Goal: Task Accomplishment & Management: Use online tool/utility

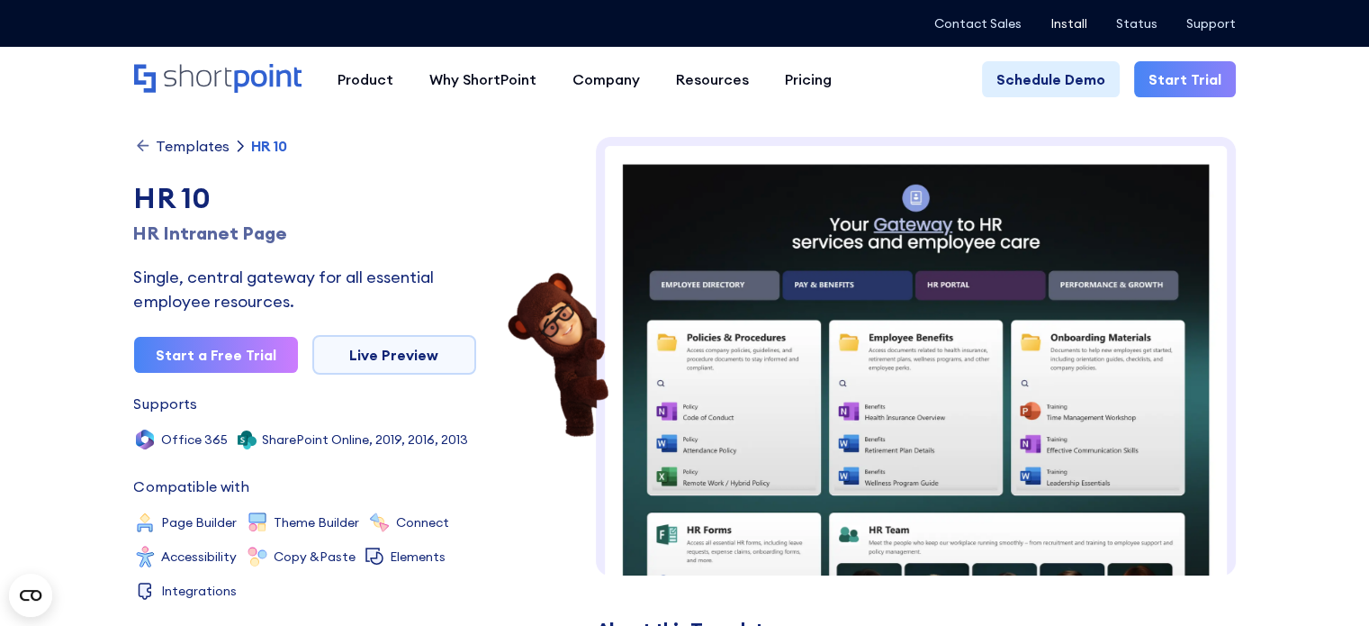
click at [1087, 22] on p "Install" at bounding box center [1068, 23] width 37 height 14
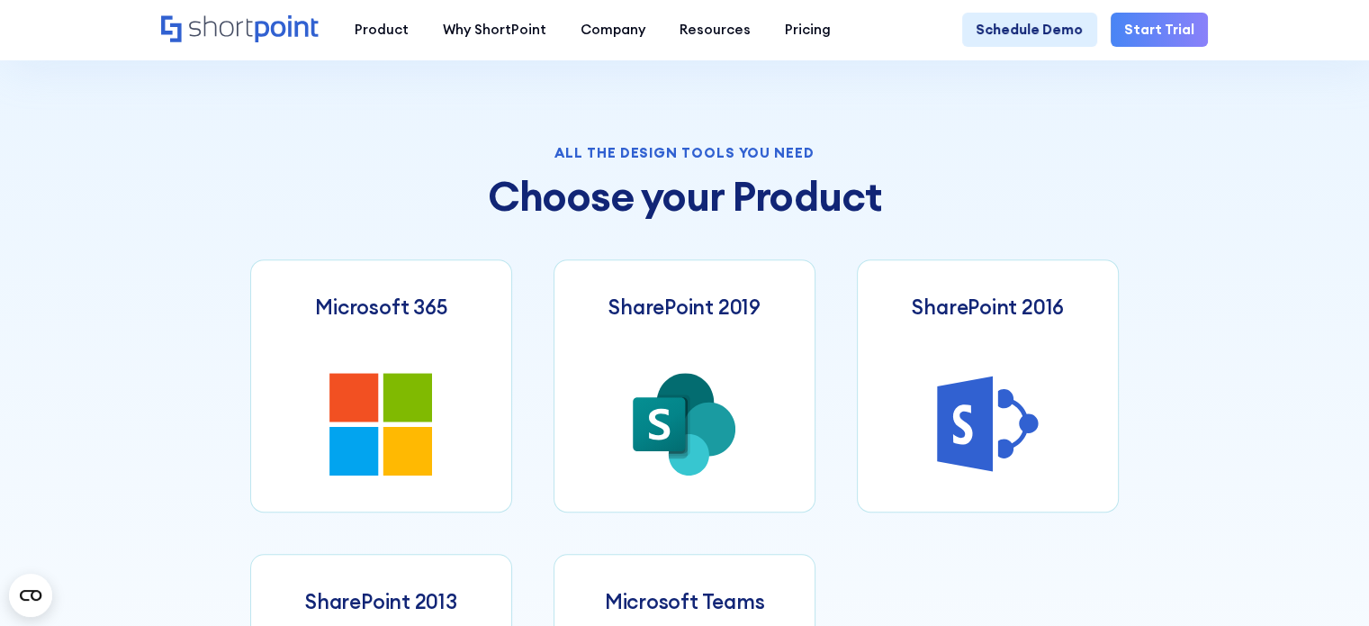
scroll to position [720, 0]
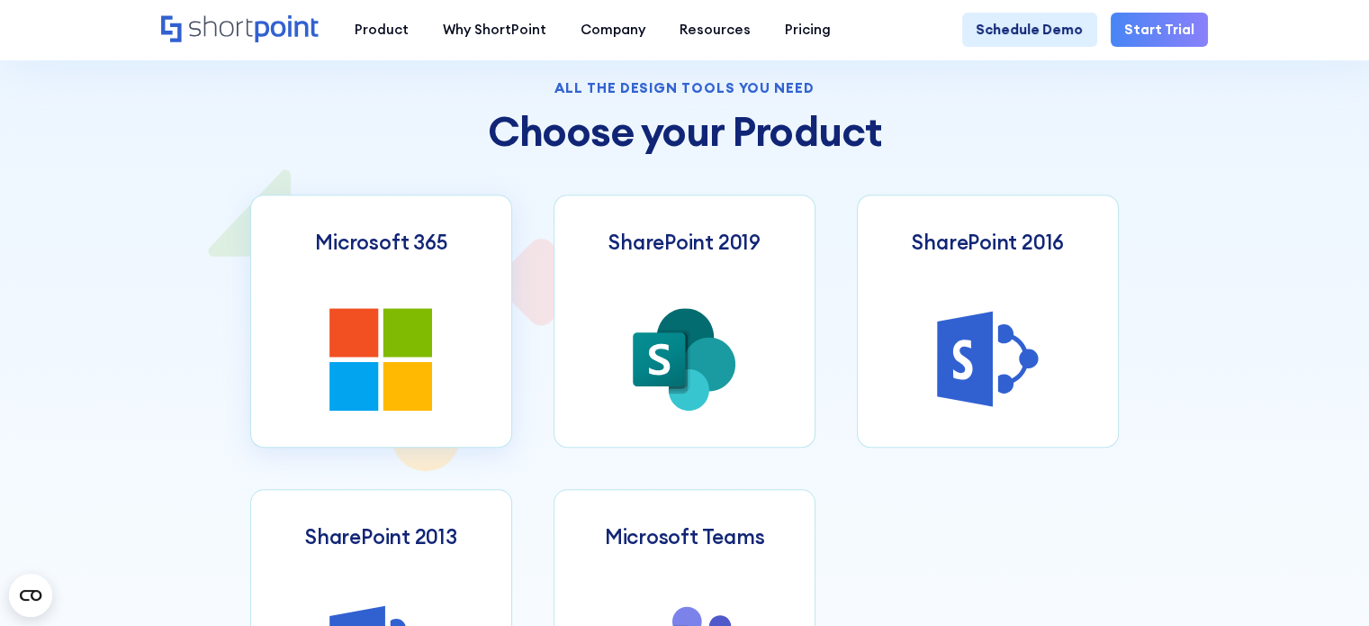
click at [476, 311] on link "Microsoft 365" at bounding box center [381, 320] width 263 height 253
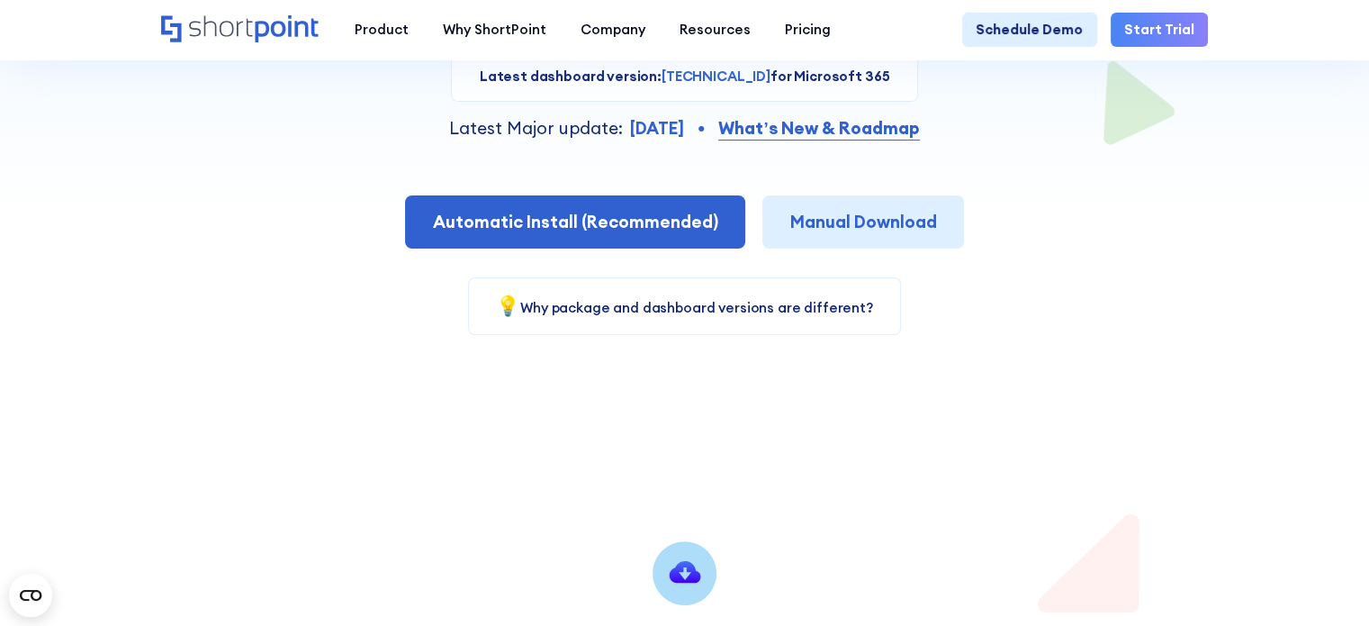
scroll to position [270, 0]
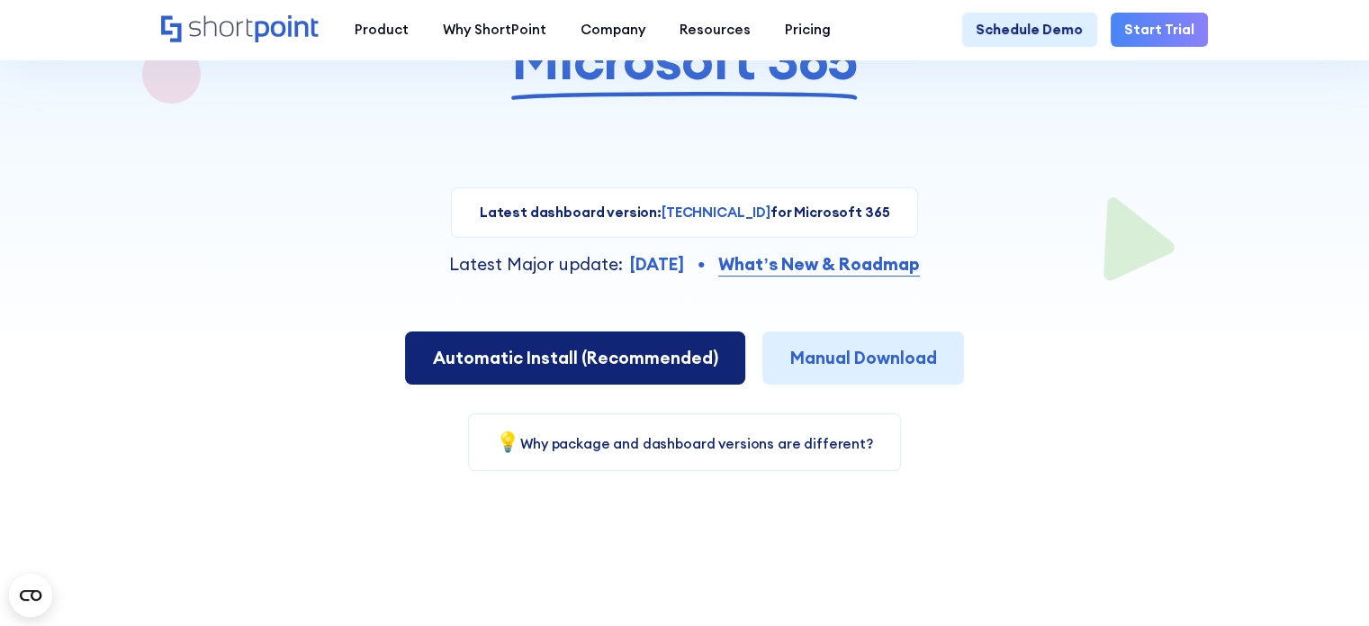
click at [699, 366] on span "Automatic Install (Recommended)" at bounding box center [575, 358] width 285 height 22
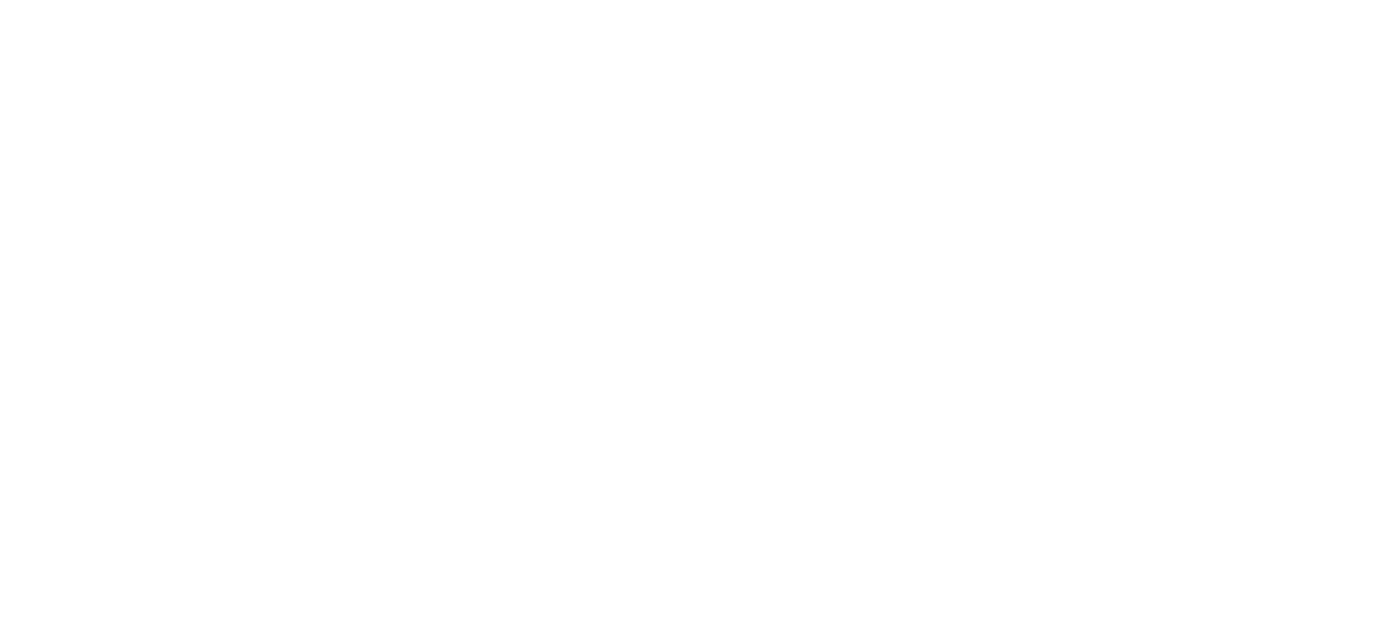
select select "Microsoft 365"
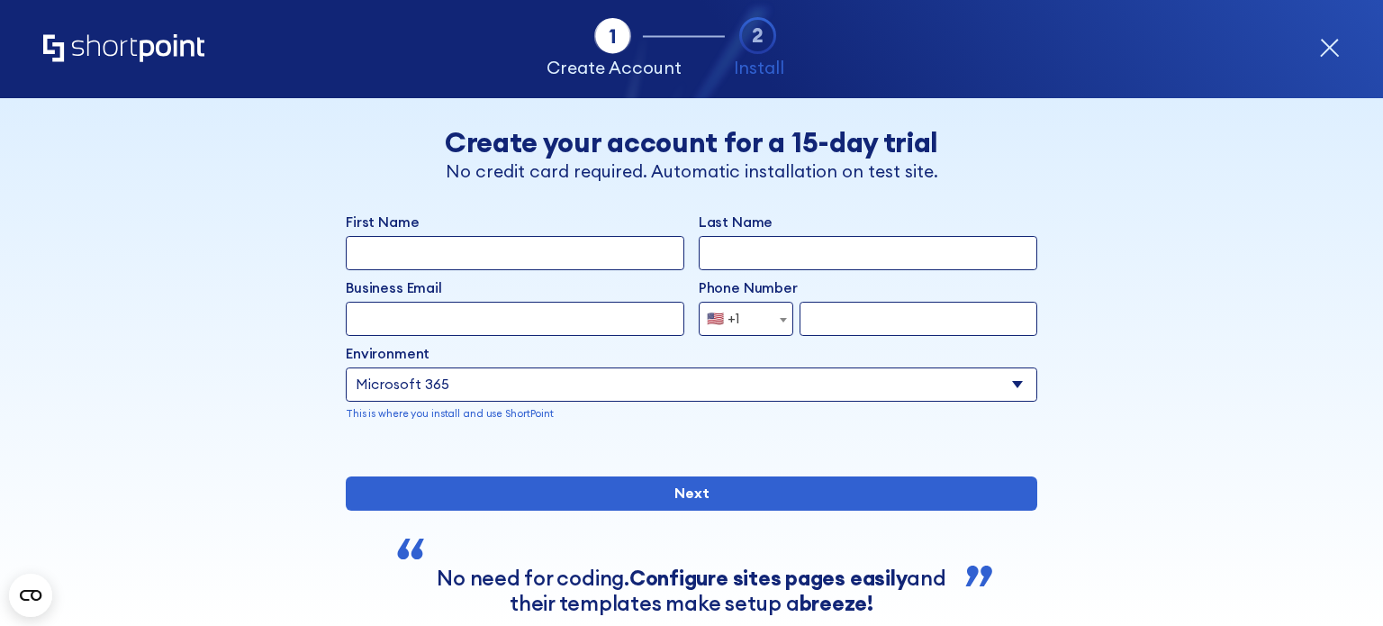
click at [385, 252] on input "First Name" at bounding box center [515, 253] width 338 height 34
type input "Taylor"
type input "Schindler"
type input "taylor@kasper.vip"
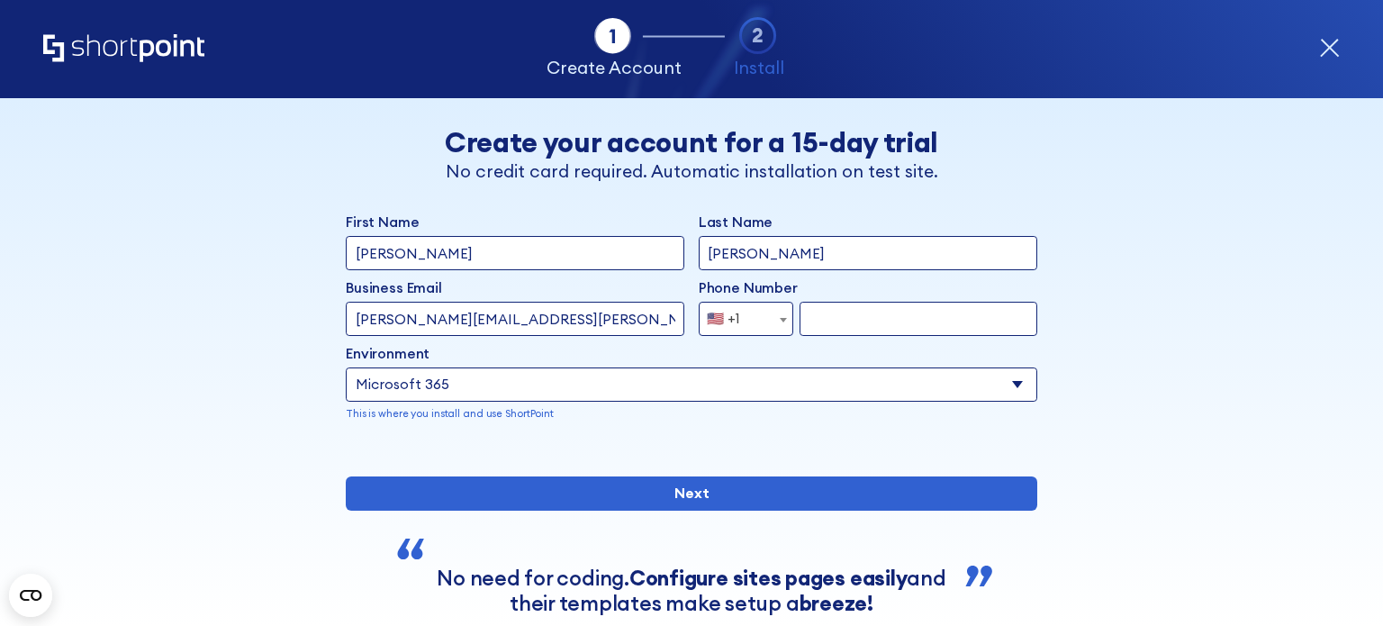
type input "3303130428"
click at [722, 258] on input "Schindler" at bounding box center [868, 253] width 338 height 34
type input "Kasper"
click at [311, 450] on div "Back Back Create your account for a 15-day trial No credit card required. Autom…" at bounding box center [691, 394] width 1058 height 592
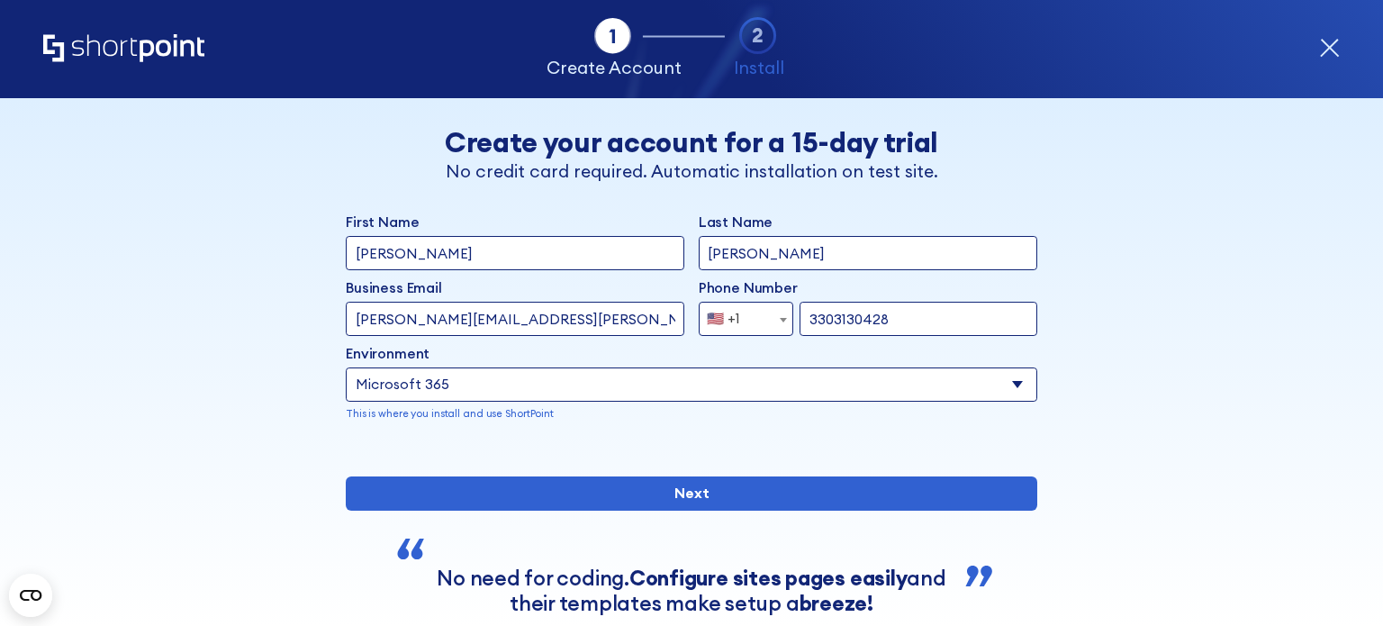
scroll to position [90, 0]
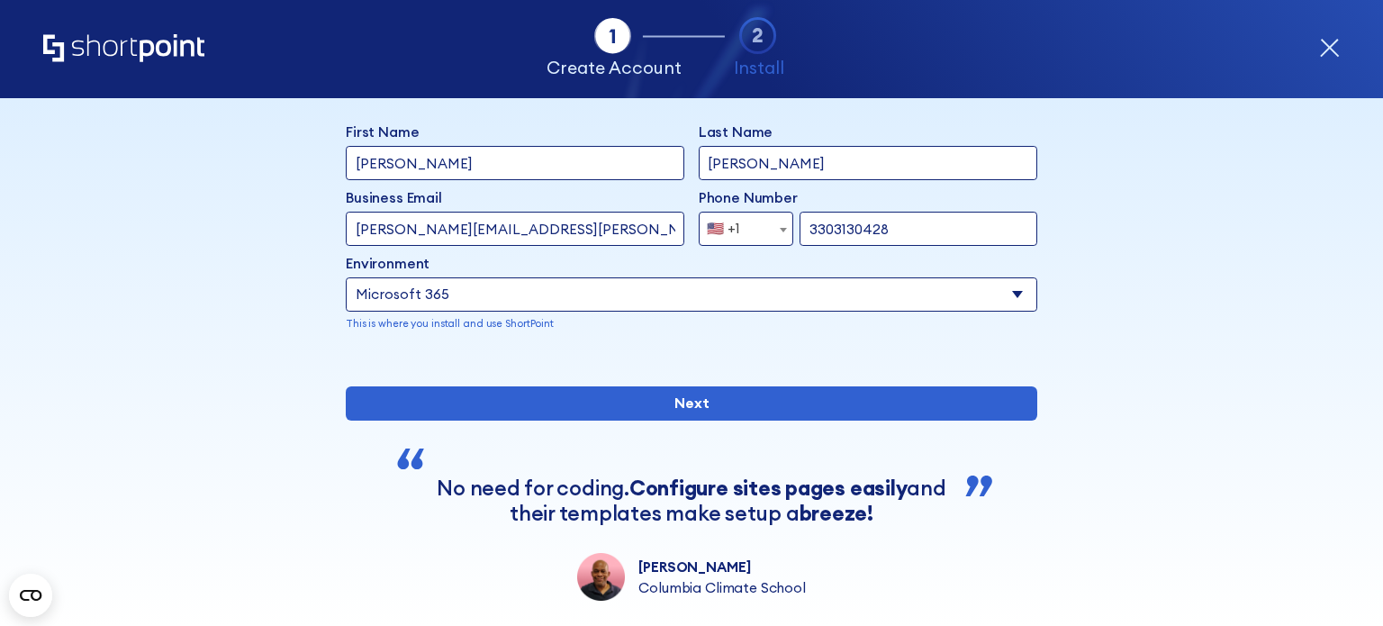
click at [379, 233] on input "taylor@kasper.vip" at bounding box center [515, 229] width 338 height 34
type input "taylor.schindler@1-commerce.com"
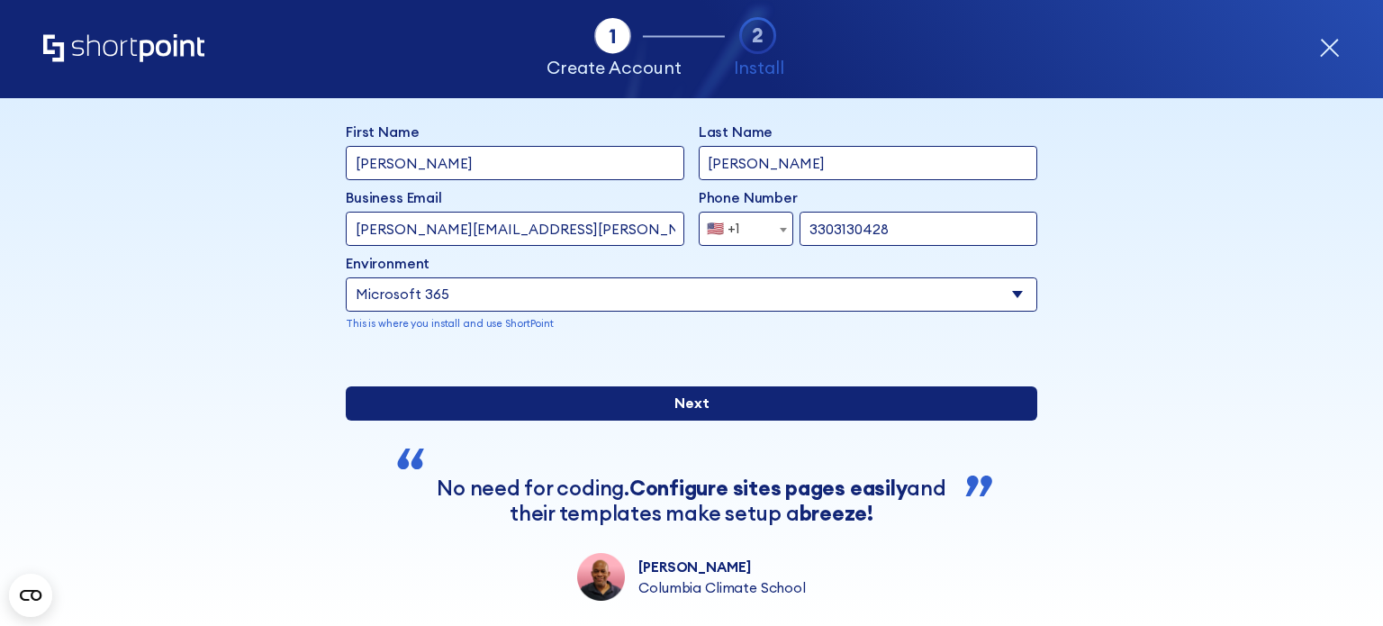
click at [514, 420] on input "Next" at bounding box center [691, 403] width 691 height 34
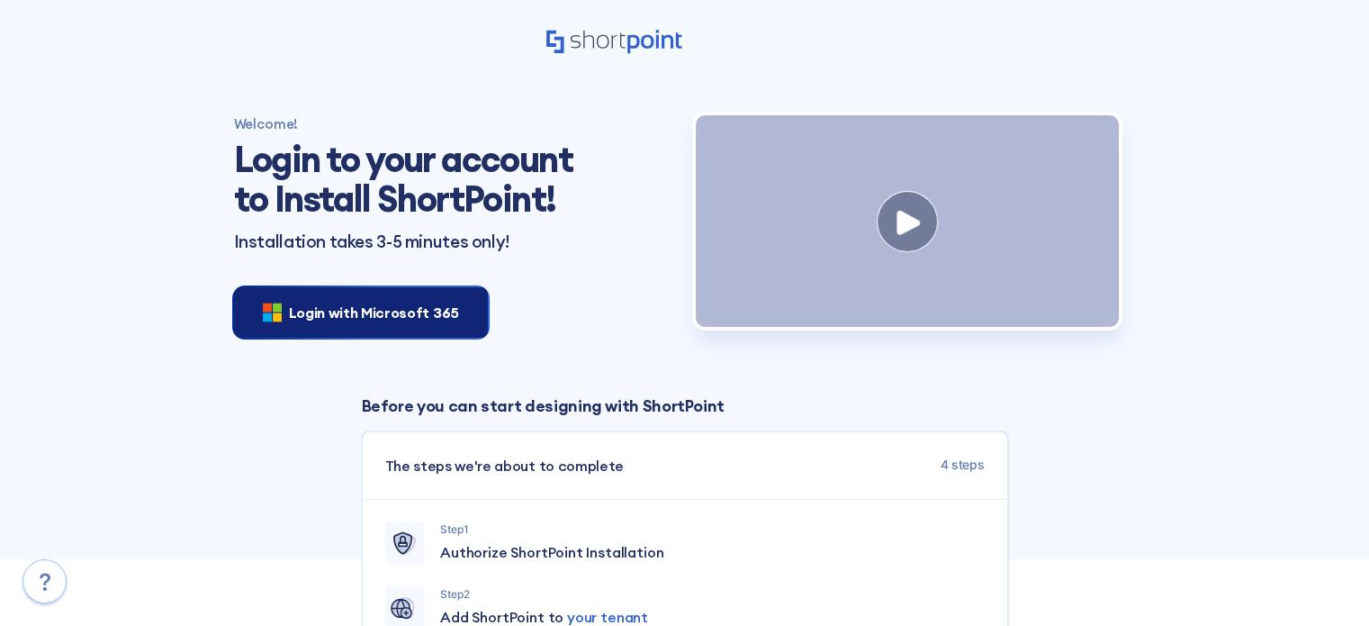
click at [292, 312] on span "Login with Microsoft 365" at bounding box center [374, 313] width 170 height 22
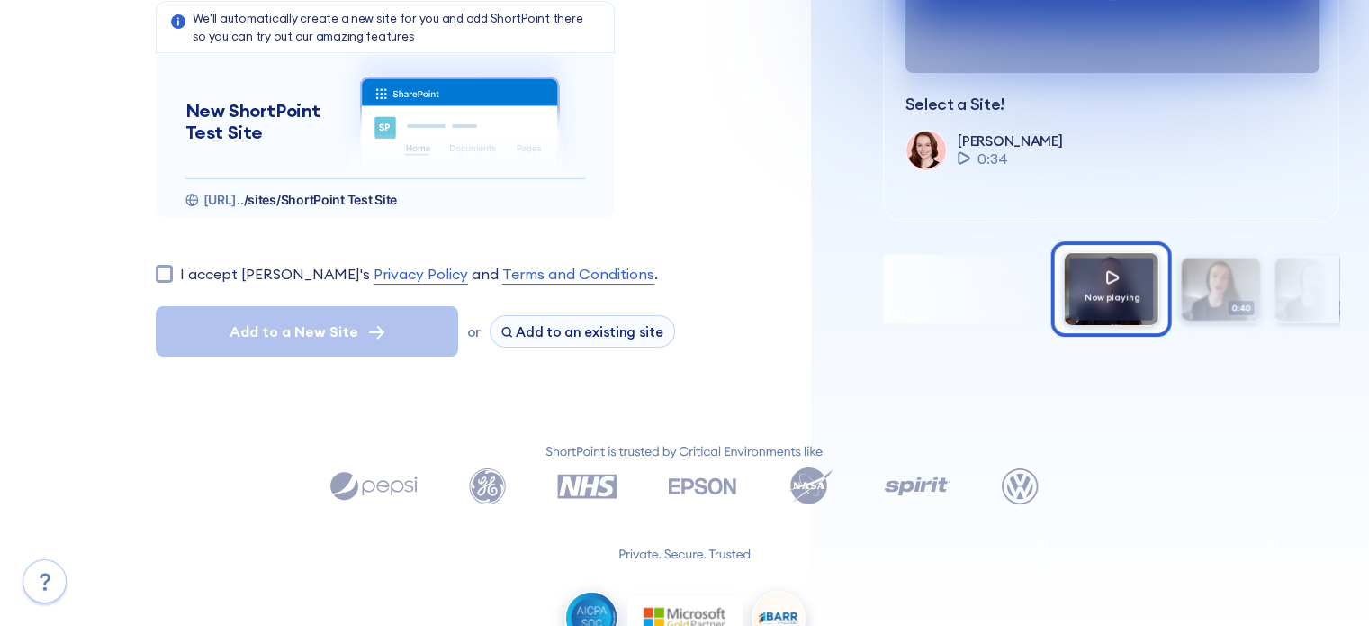
scroll to position [270, 0]
click at [169, 274] on input "I accept ShortPoint's Privacy Policy and Terms and Conditions ." at bounding box center [164, 272] width 17 height 17
checkbox input "true"
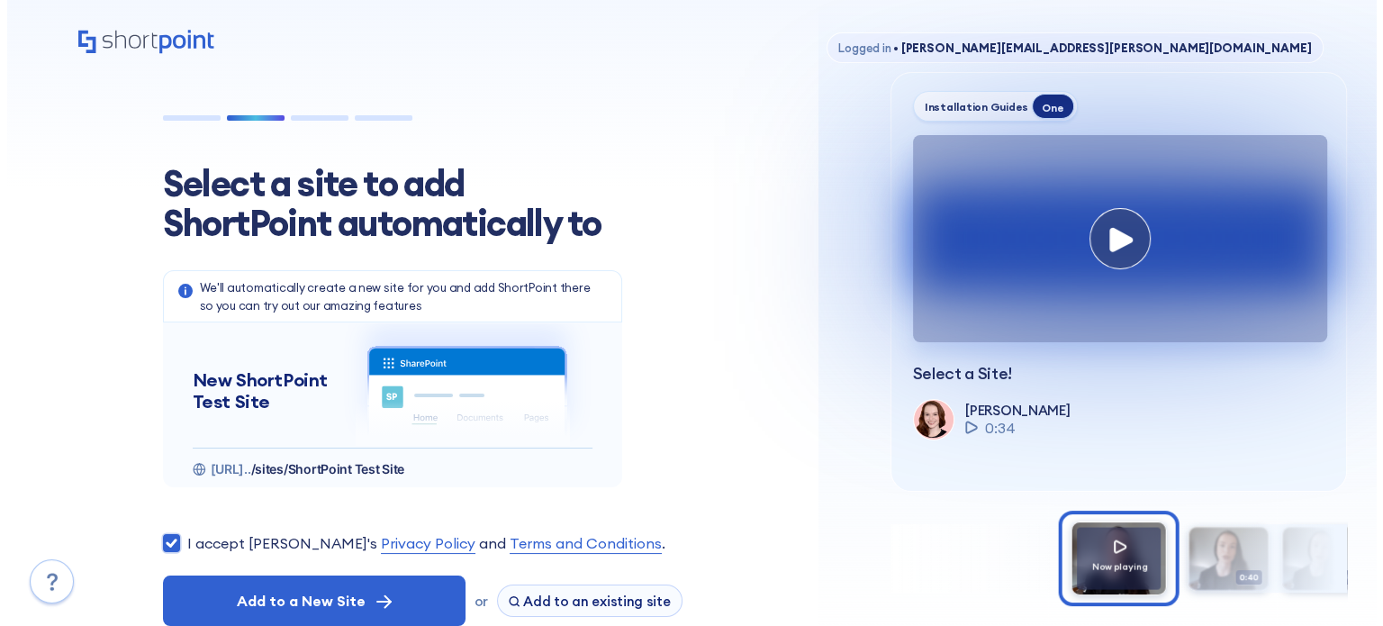
scroll to position [90, 0]
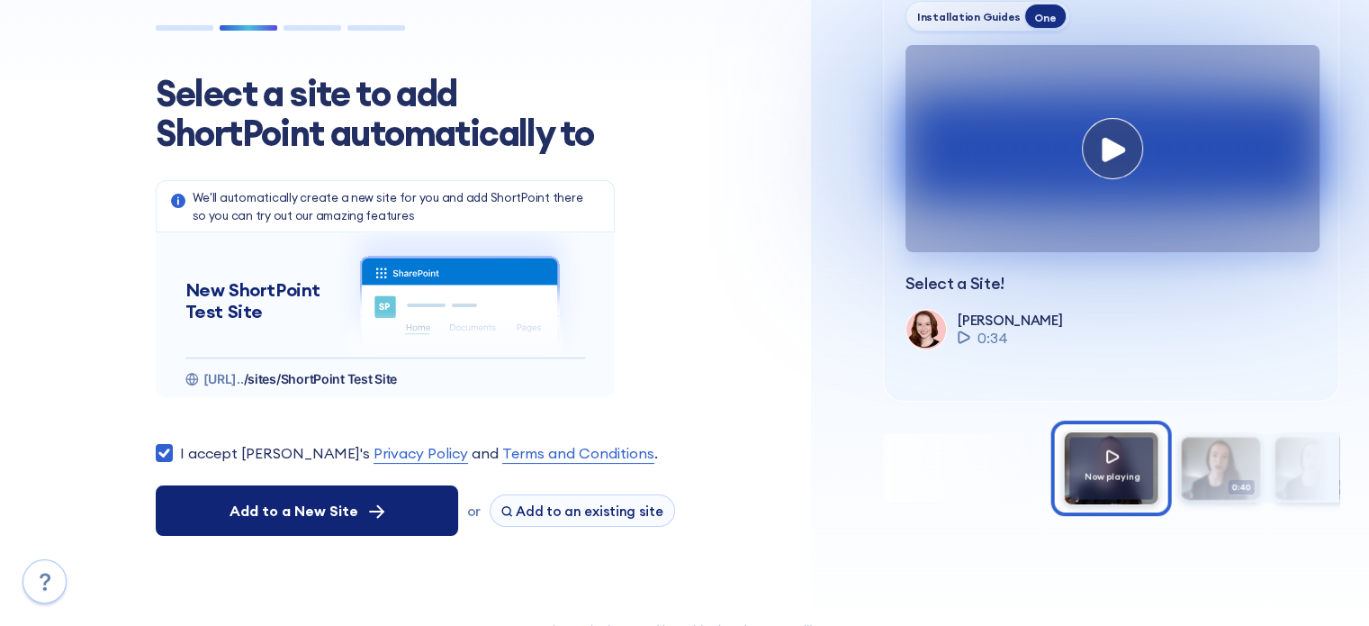
click at [434, 524] on button "Add to a New Site" at bounding box center [307, 510] width 302 height 50
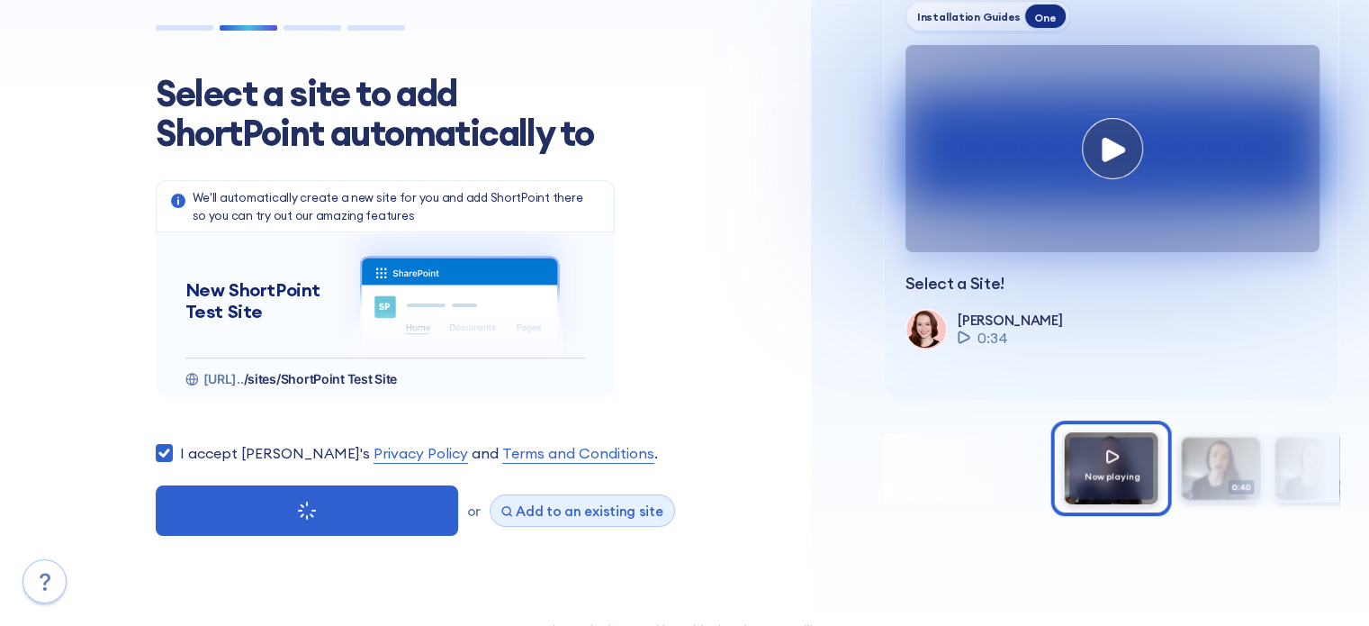
click at [563, 503] on span "Add to an existing site" at bounding box center [590, 510] width 148 height 17
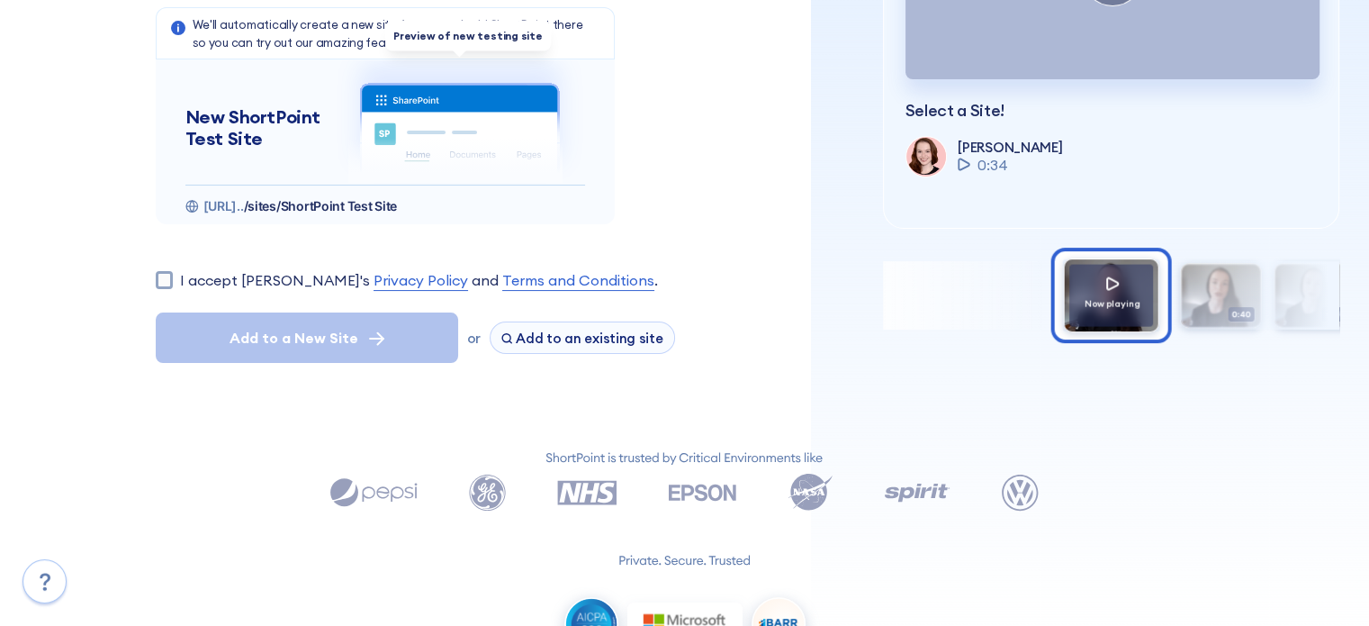
scroll to position [270, 0]
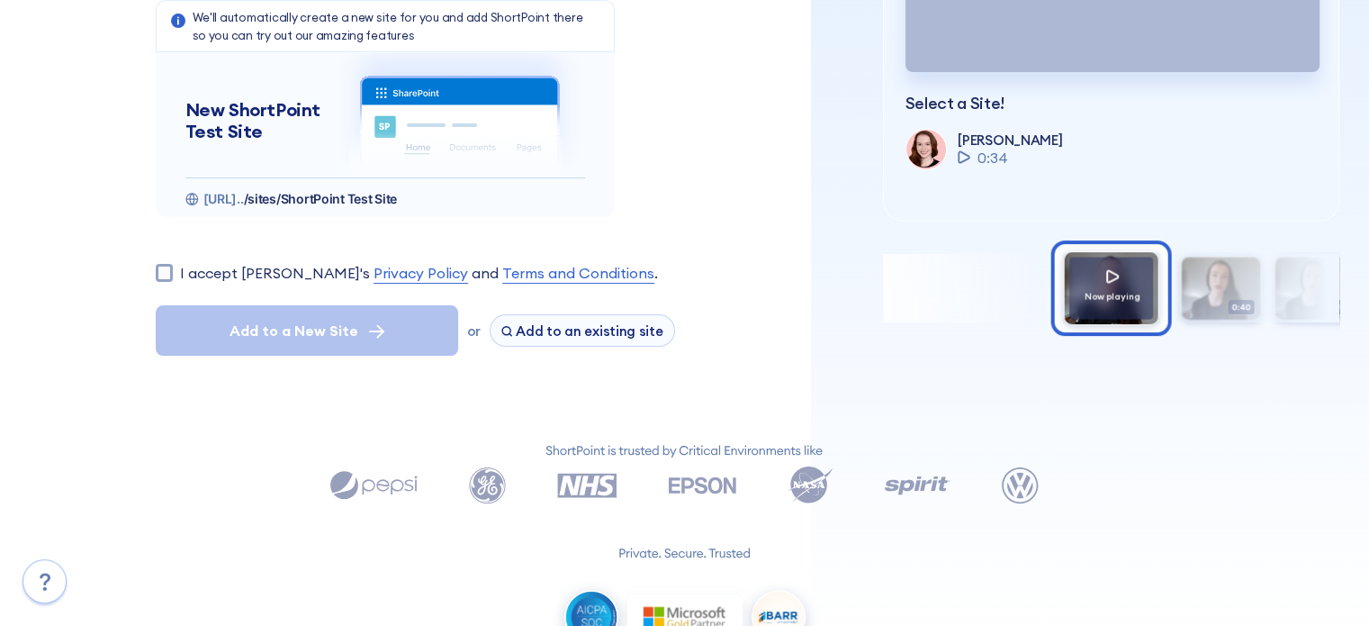
click at [216, 269] on label "I accept ShortPoint's Privacy Policy and Terms and Conditions ." at bounding box center [419, 273] width 478 height 22
click at [173, 269] on input "I accept ShortPoint's Privacy Policy and Terms and Conditions ." at bounding box center [164, 272] width 17 height 17
checkbox input "true"
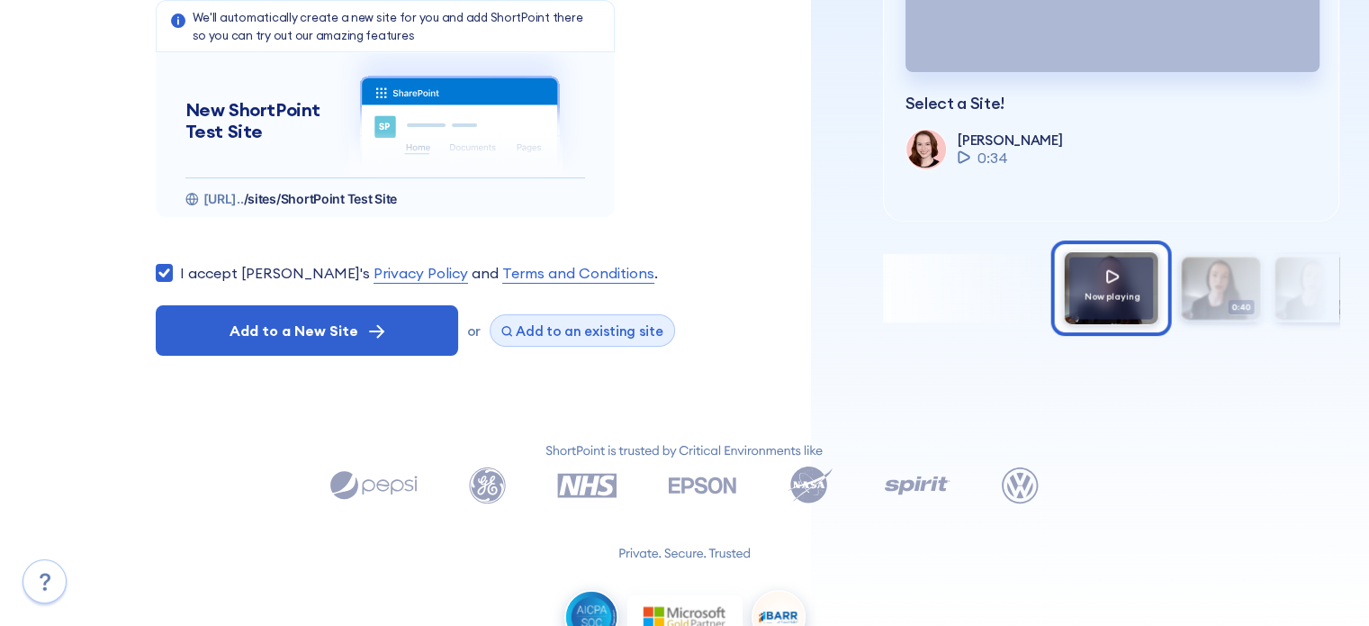
click at [591, 331] on span "Add to an existing site" at bounding box center [590, 330] width 148 height 17
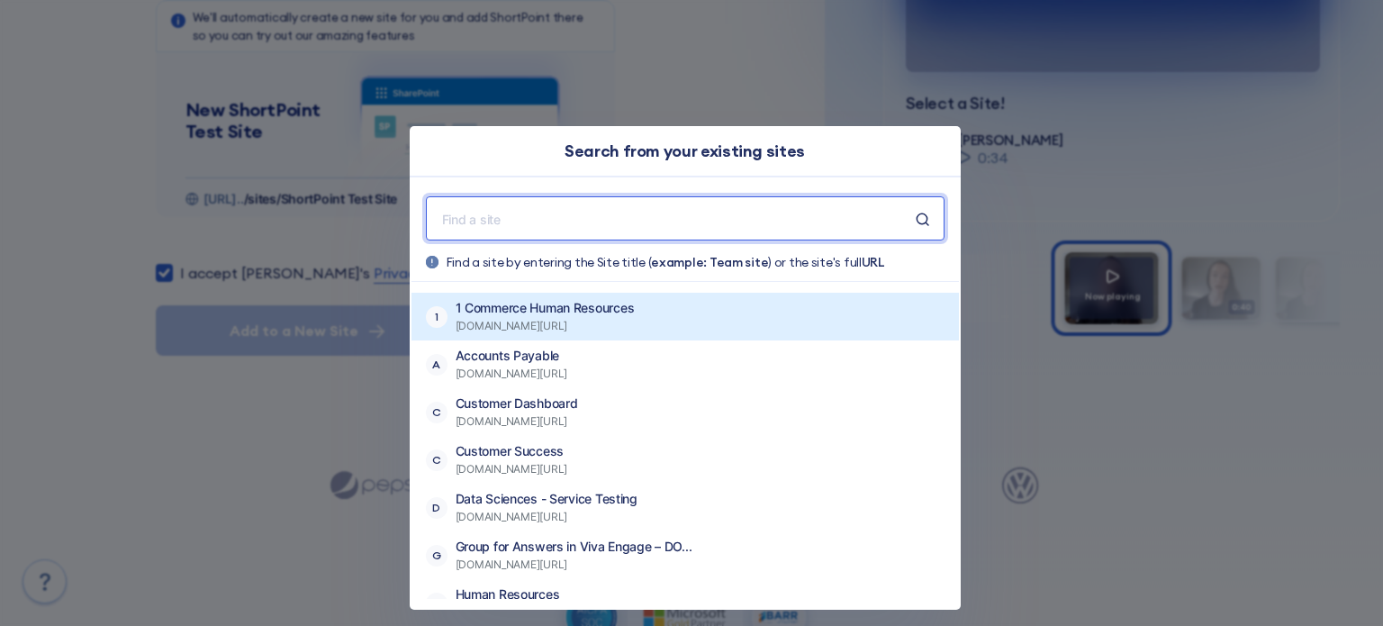
click at [635, 331] on span "1commerce.sharepoint.com/sites/1CommerceHumanResources" at bounding box center [544, 326] width 179 height 18
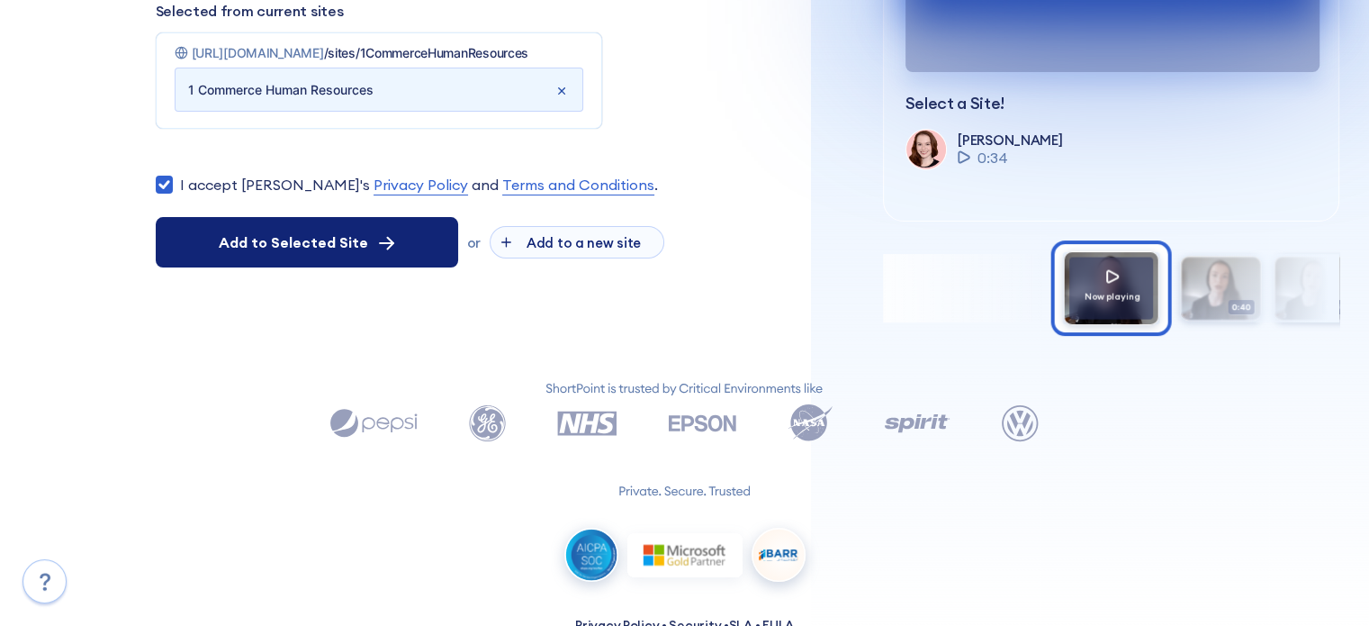
click at [275, 253] on span "Add to Selected Site" at bounding box center [293, 242] width 149 height 22
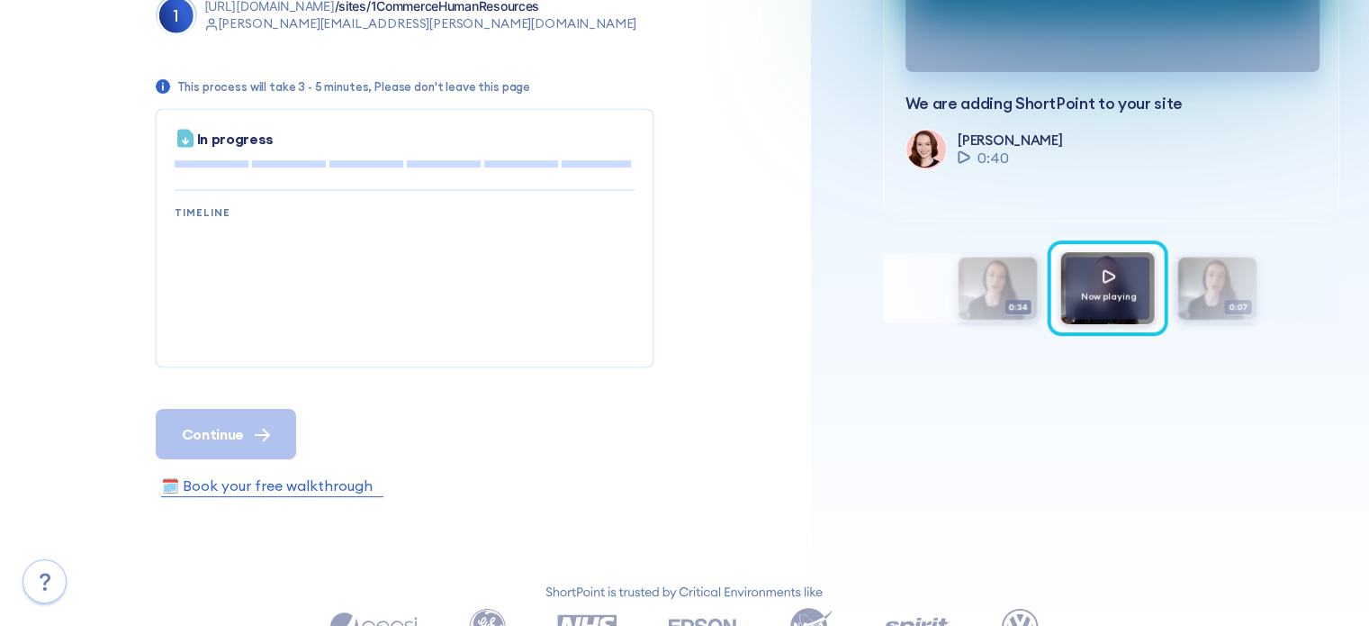
scroll to position [90, 0]
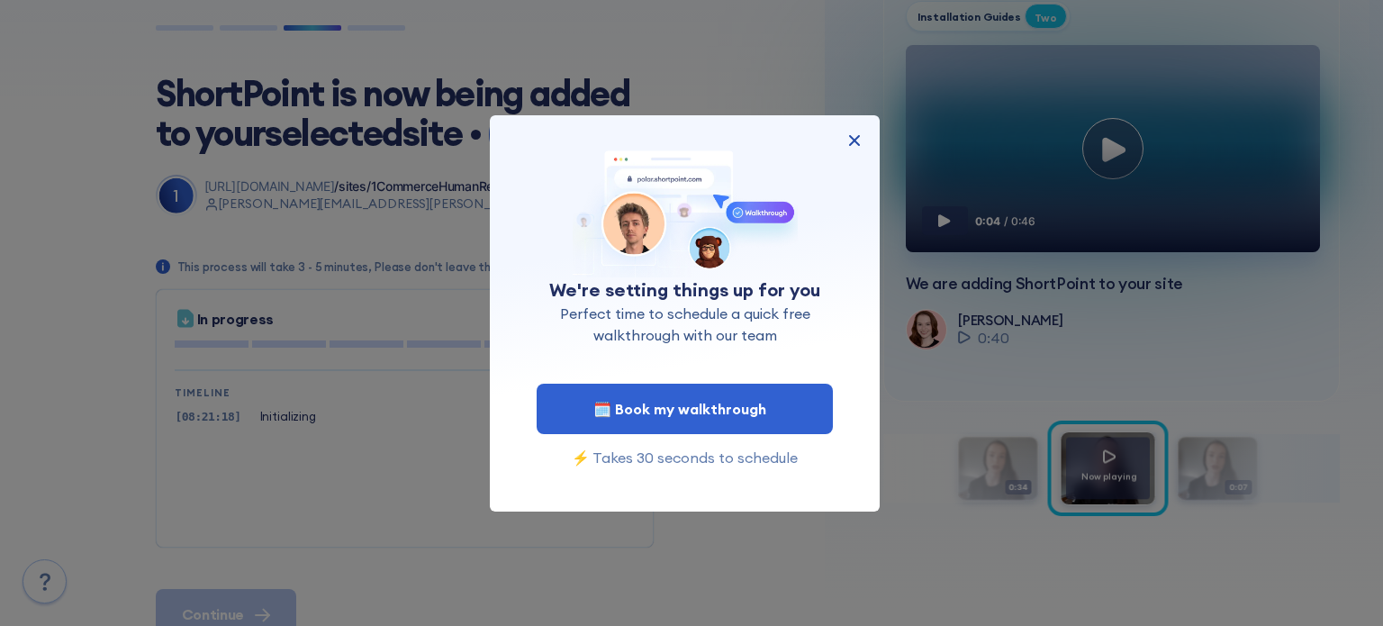
click at [856, 134] on img at bounding box center [854, 141] width 22 height 22
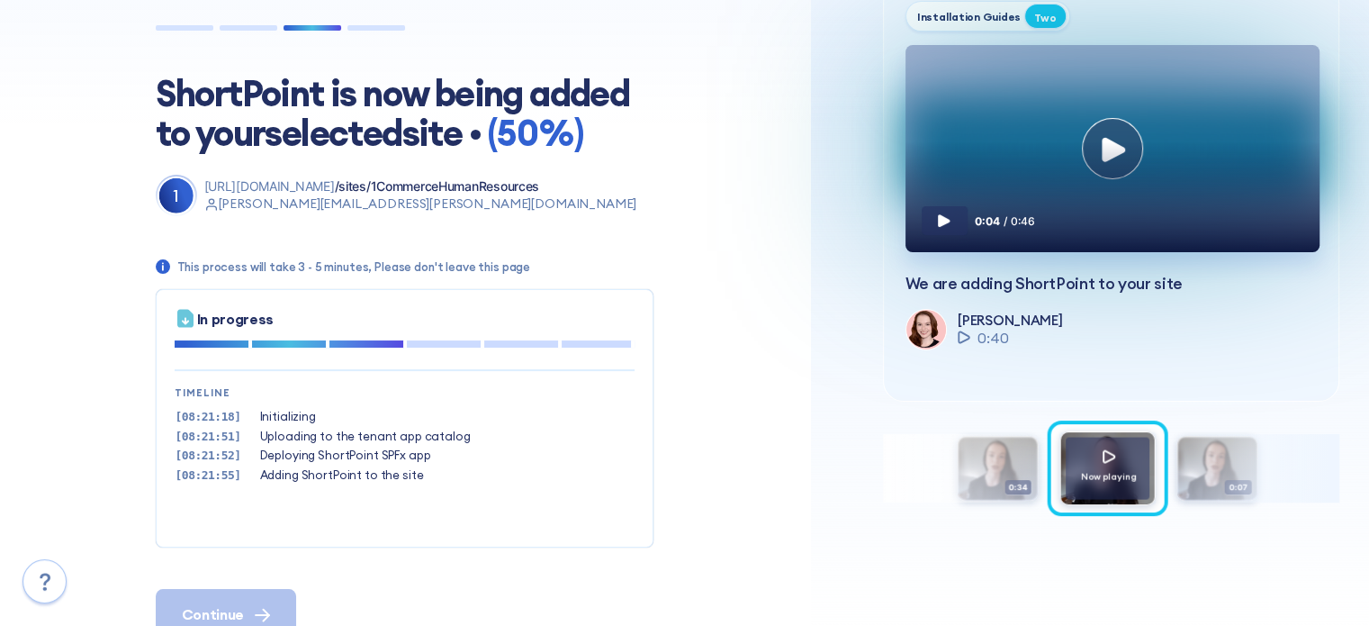
scroll to position [0, 0]
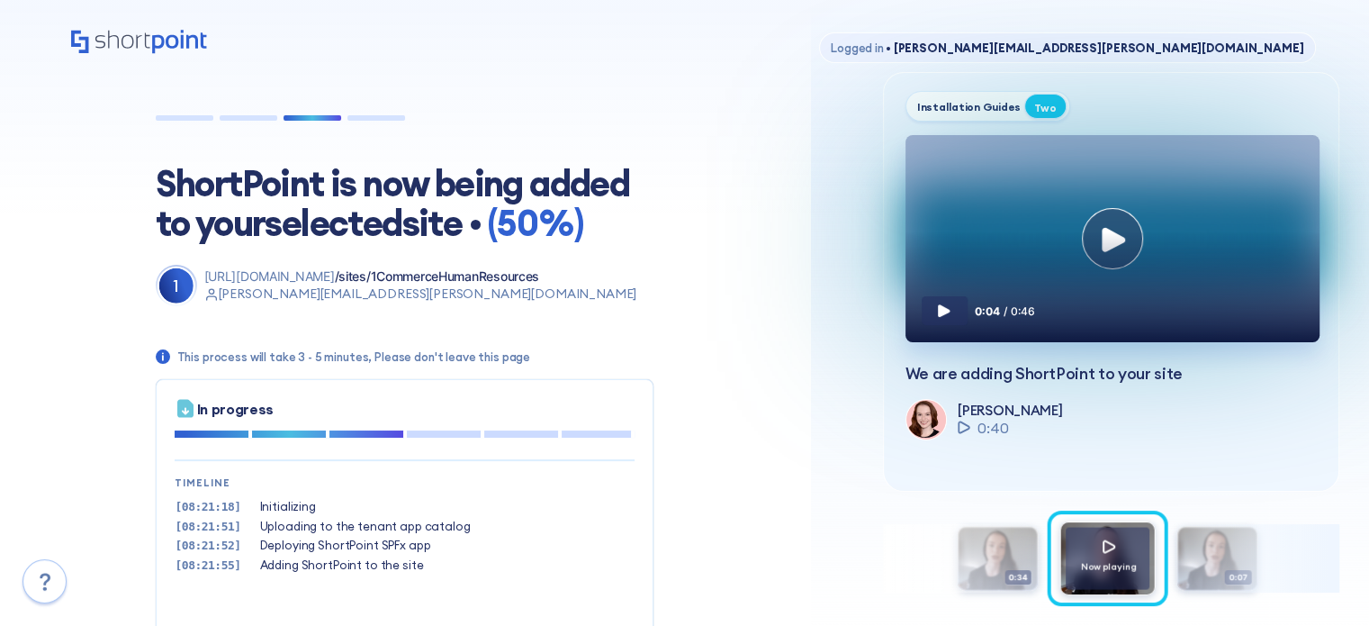
click at [1122, 254] on div "0:04 / 0:46" at bounding box center [1113, 278] width 414 height 127
click at [929, 325] on button at bounding box center [945, 310] width 46 height 29
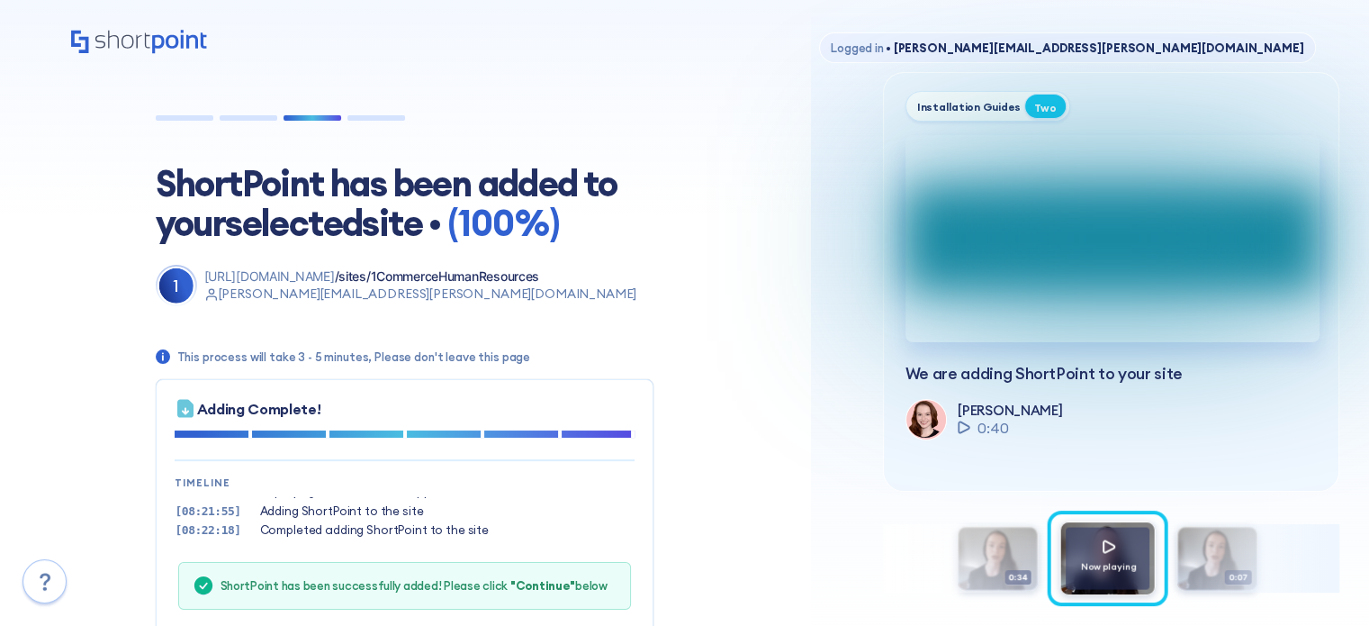
scroll to position [90, 0]
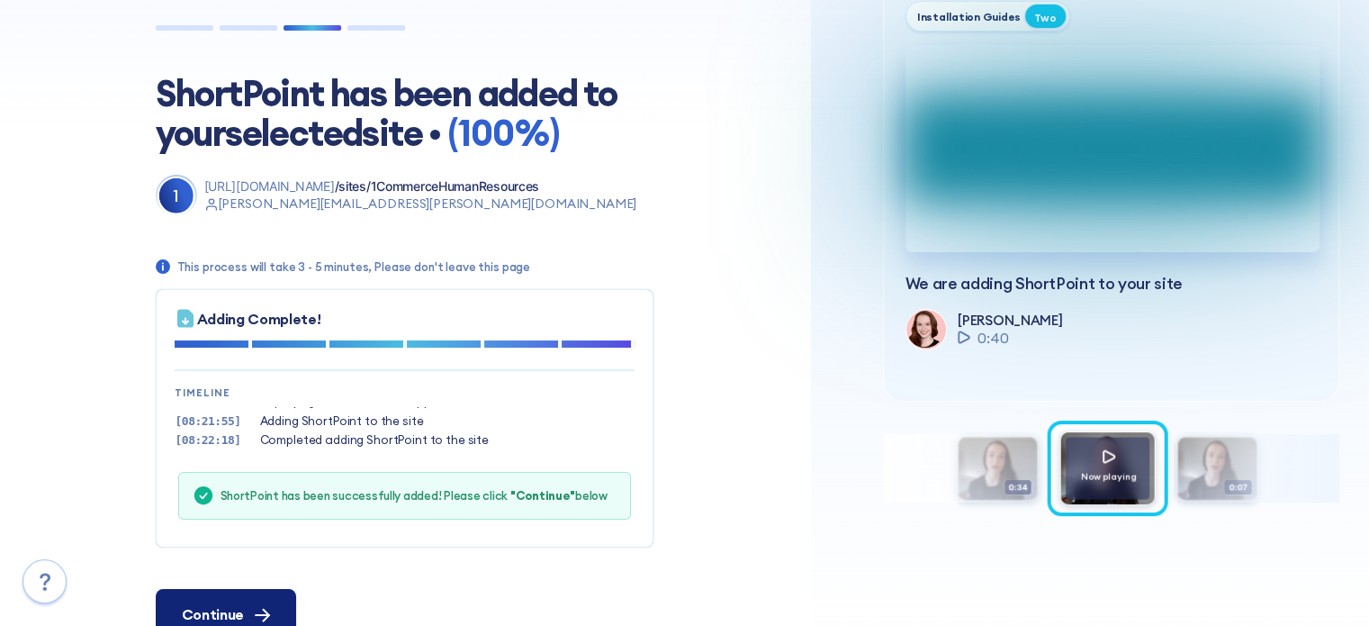
click at [235, 597] on button "Continue" at bounding box center [226, 614] width 140 height 50
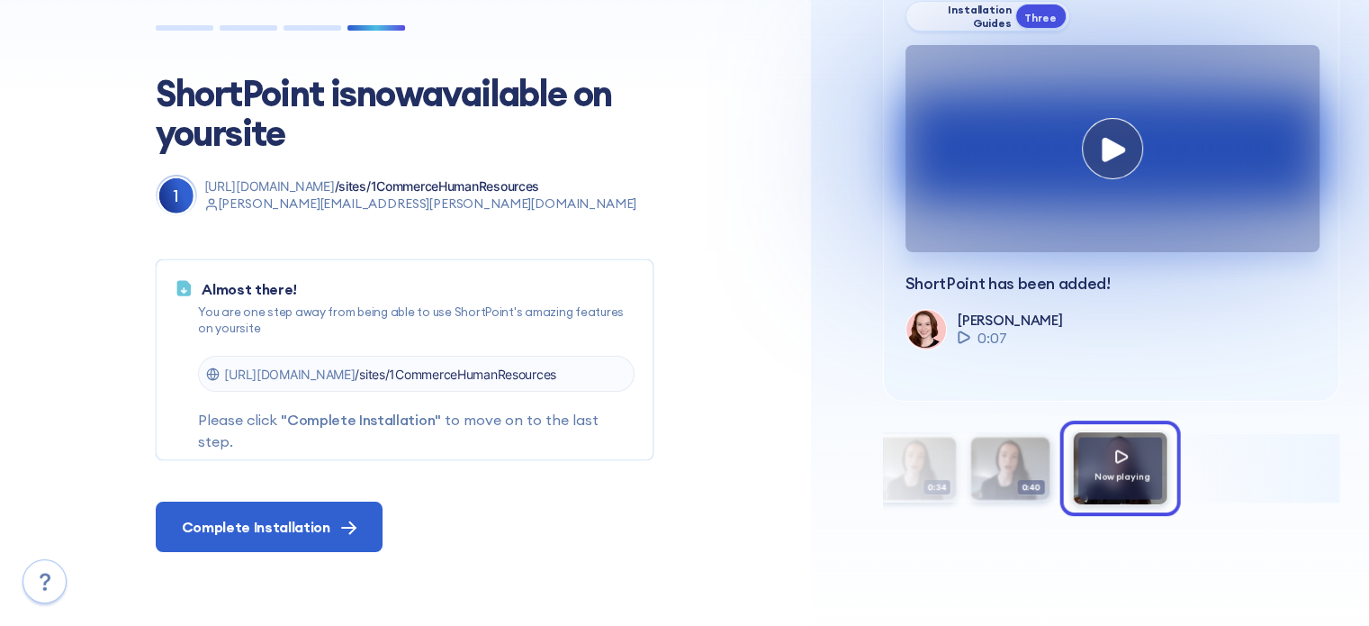
click at [500, 366] on span "/sites/1CommerceHumanResources" at bounding box center [456, 373] width 202 height 15
click at [449, 367] on span "/sites/1CommerceHumanResources" at bounding box center [456, 373] width 202 height 15
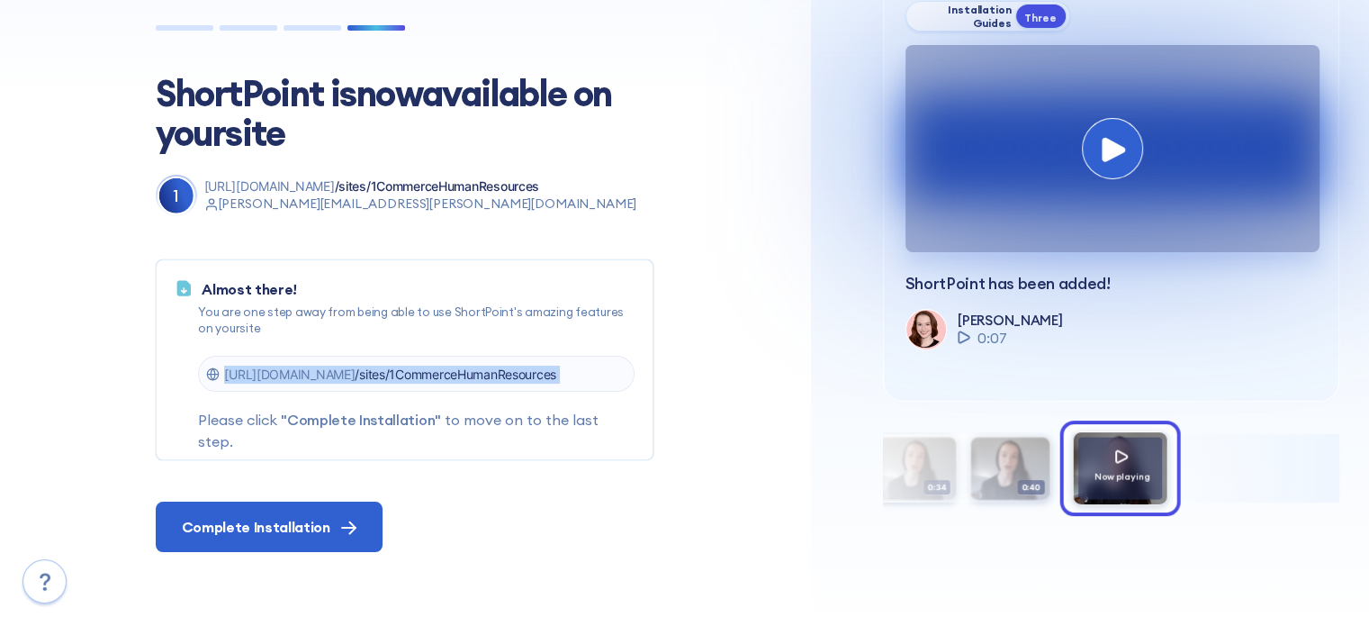
click at [1087, 172] on button at bounding box center [1112, 148] width 61 height 61
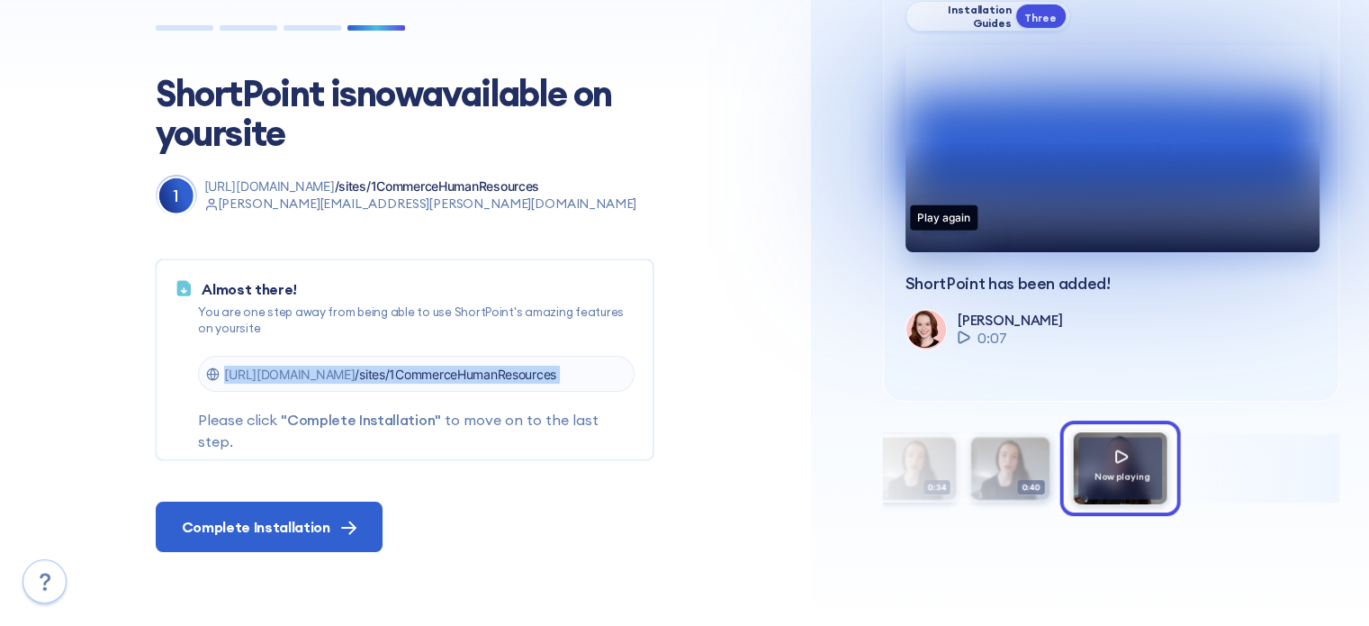
click at [955, 235] on button at bounding box center [945, 220] width 46 height 29
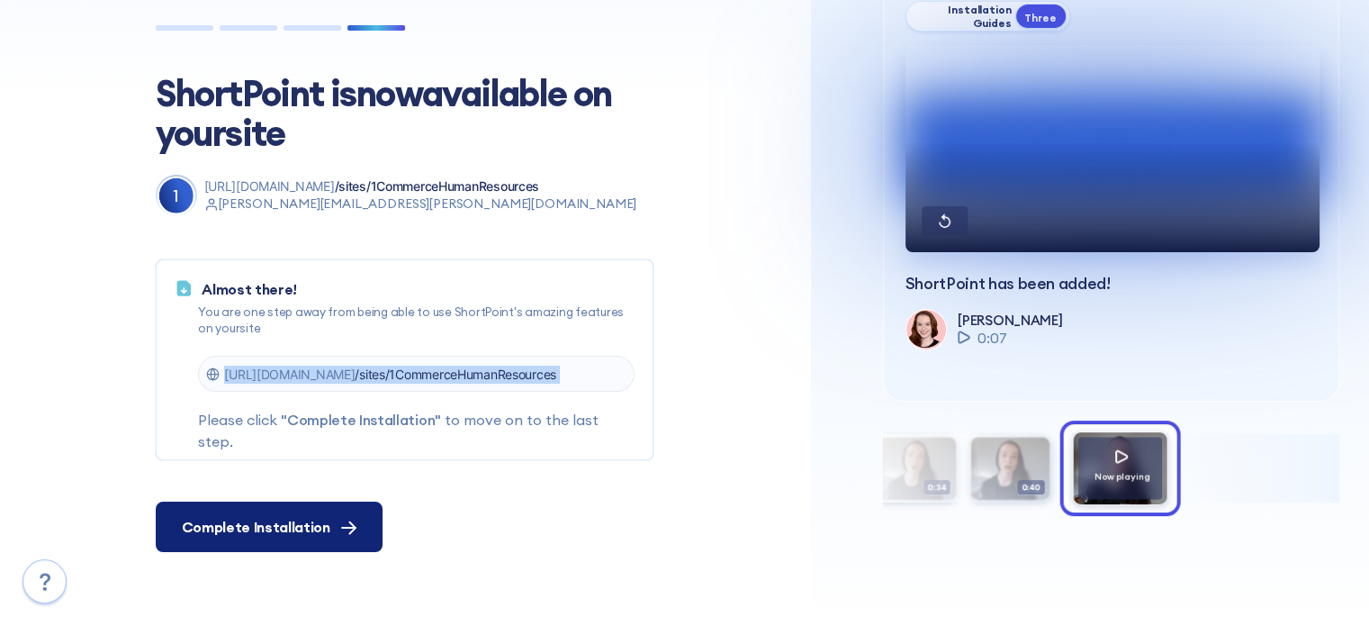
click at [323, 536] on span "Complete Installation" at bounding box center [256, 527] width 149 height 22
